Goal: Task Accomplishment & Management: Use online tool/utility

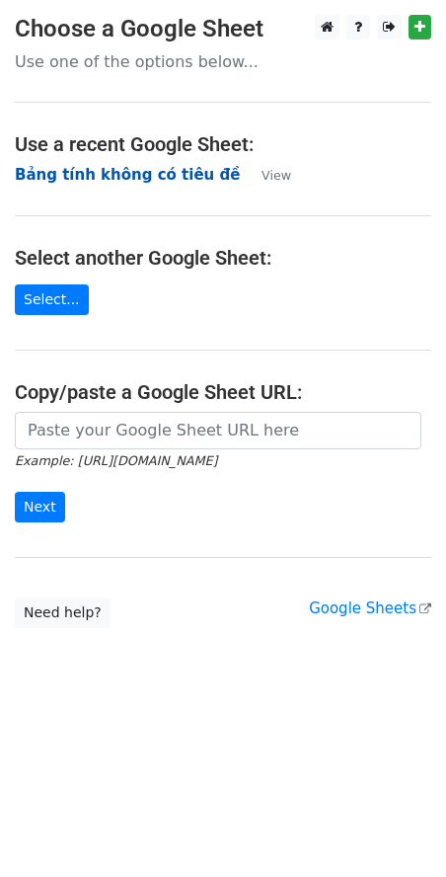
click at [80, 175] on strong "Bảng tính không có tiêu đề" at bounding box center [127, 175] width 225 height 18
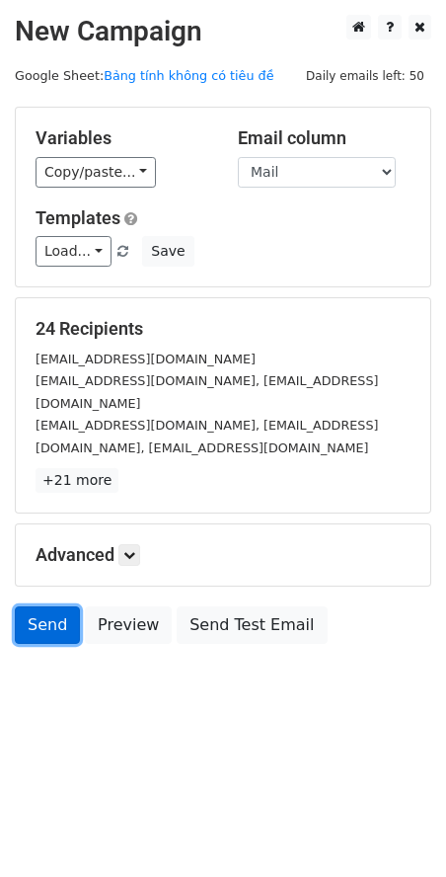
click at [39, 606] on link "Send" at bounding box center [47, 625] width 65 height 38
